Goal: Manage account settings

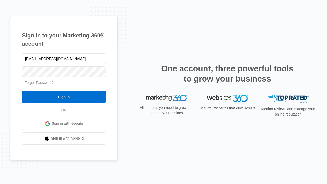
type input "dankie614@gmail.com"
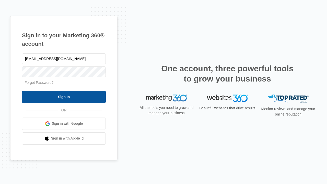
click at [64, 97] on input "Sign In" at bounding box center [64, 97] width 84 height 12
